Goal: Information Seeking & Learning: Stay updated

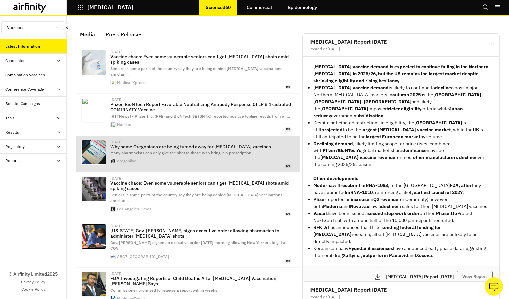
click at [224, 151] on span "Many pharmacists can only give the shot to those who bring in a prescription." at bounding box center [181, 153] width 142 height 5
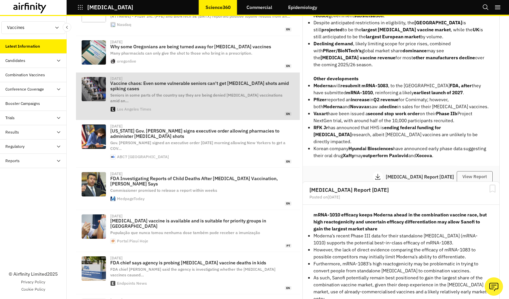
click at [194, 93] on span "Seniors in some parts of the country say they are being denied [MEDICAL_DATA] v…" at bounding box center [196, 98] width 172 height 11
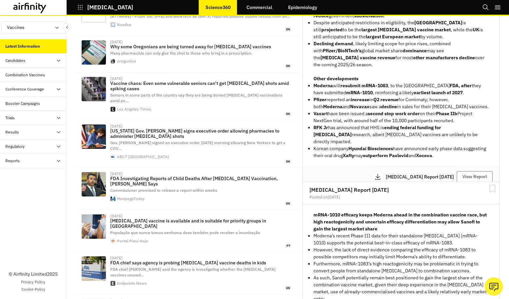
click at [32, 7] on icon at bounding box center [29, 8] width 33 height 11
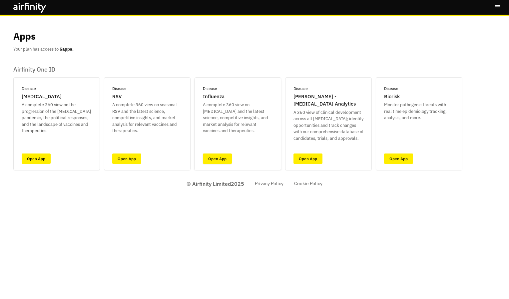
click at [231, 156] on link "Open App" at bounding box center [217, 159] width 29 height 10
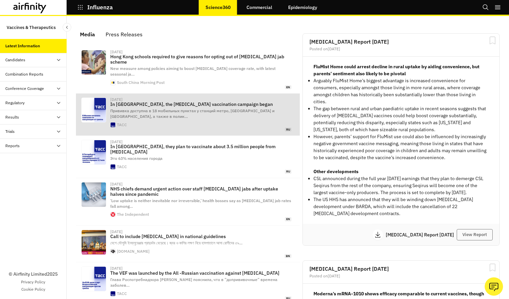
scroll to position [423, 195]
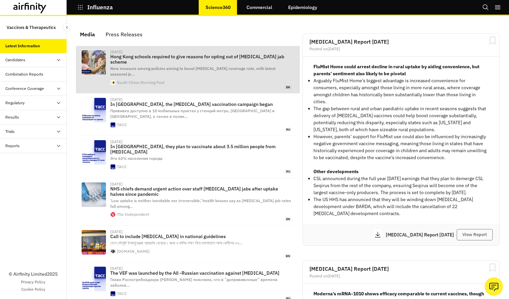
click at [172, 74] on div "[DATE] Hong Kong schools required to give reasons for opting out of [MEDICAL_DA…" at bounding box center [200, 69] width 181 height 39
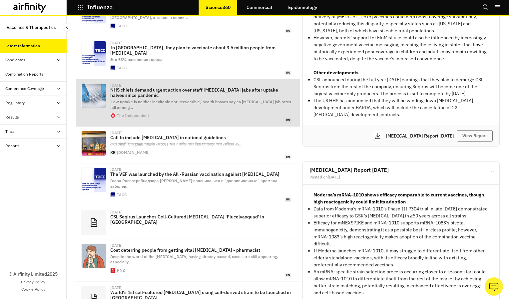
scroll to position [100, 0]
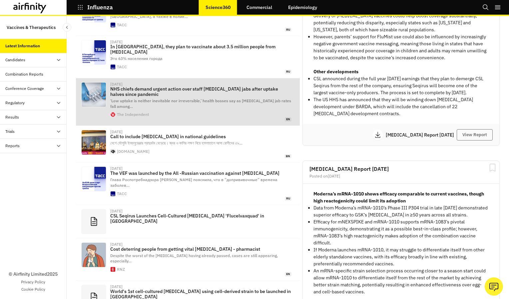
click at [190, 98] on span "‘Low uptake is neither inevitable nor irreversible,’ health bosses say as [MEDI…" at bounding box center [200, 103] width 181 height 11
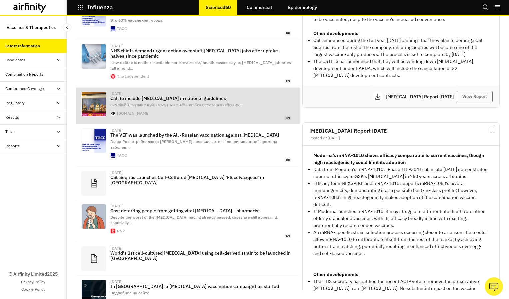
scroll to position [165, 0]
